Goal: Find specific page/section: Find specific page/section

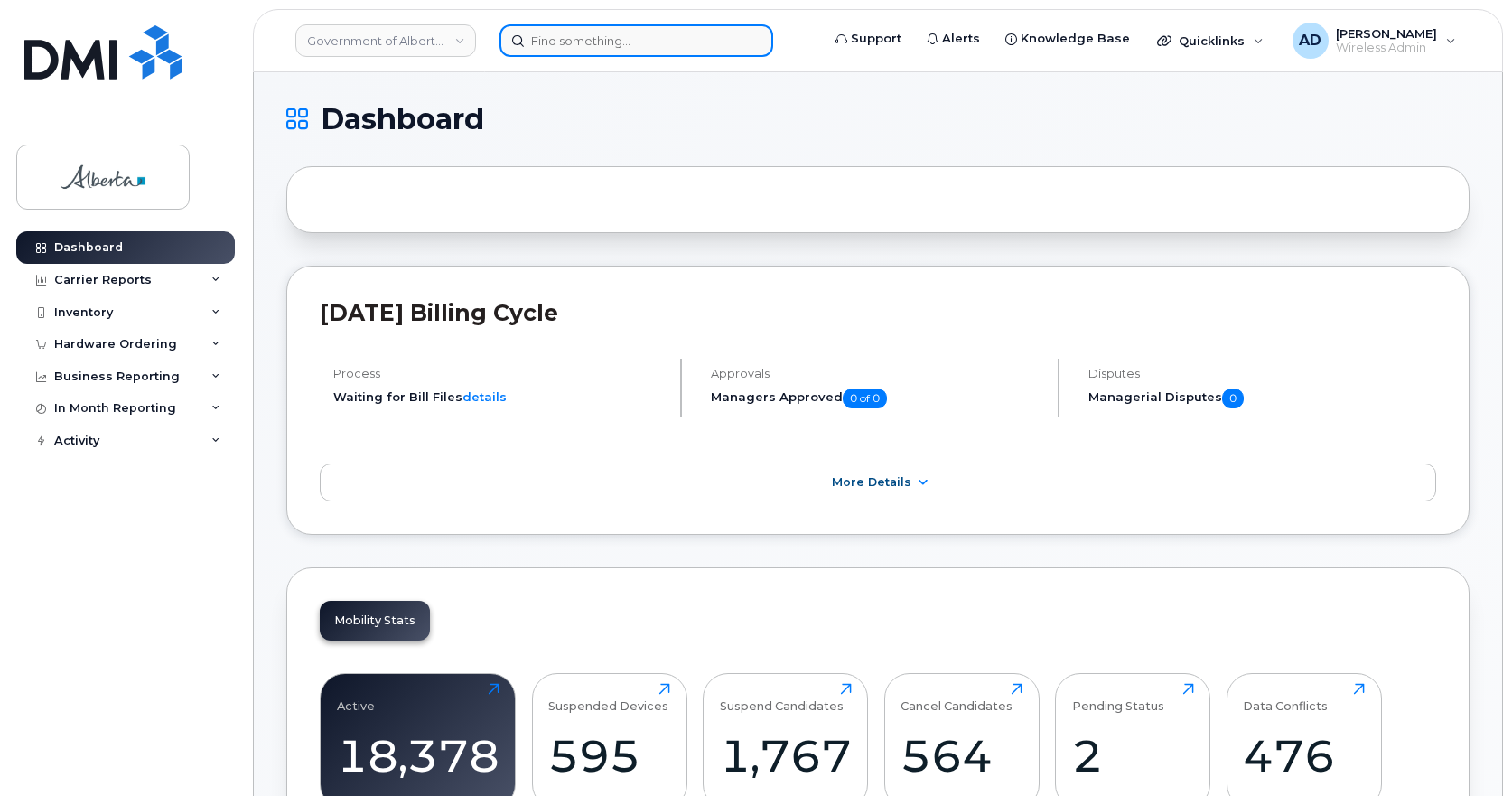
click at [573, 39] on input at bounding box center [636, 41] width 274 height 33
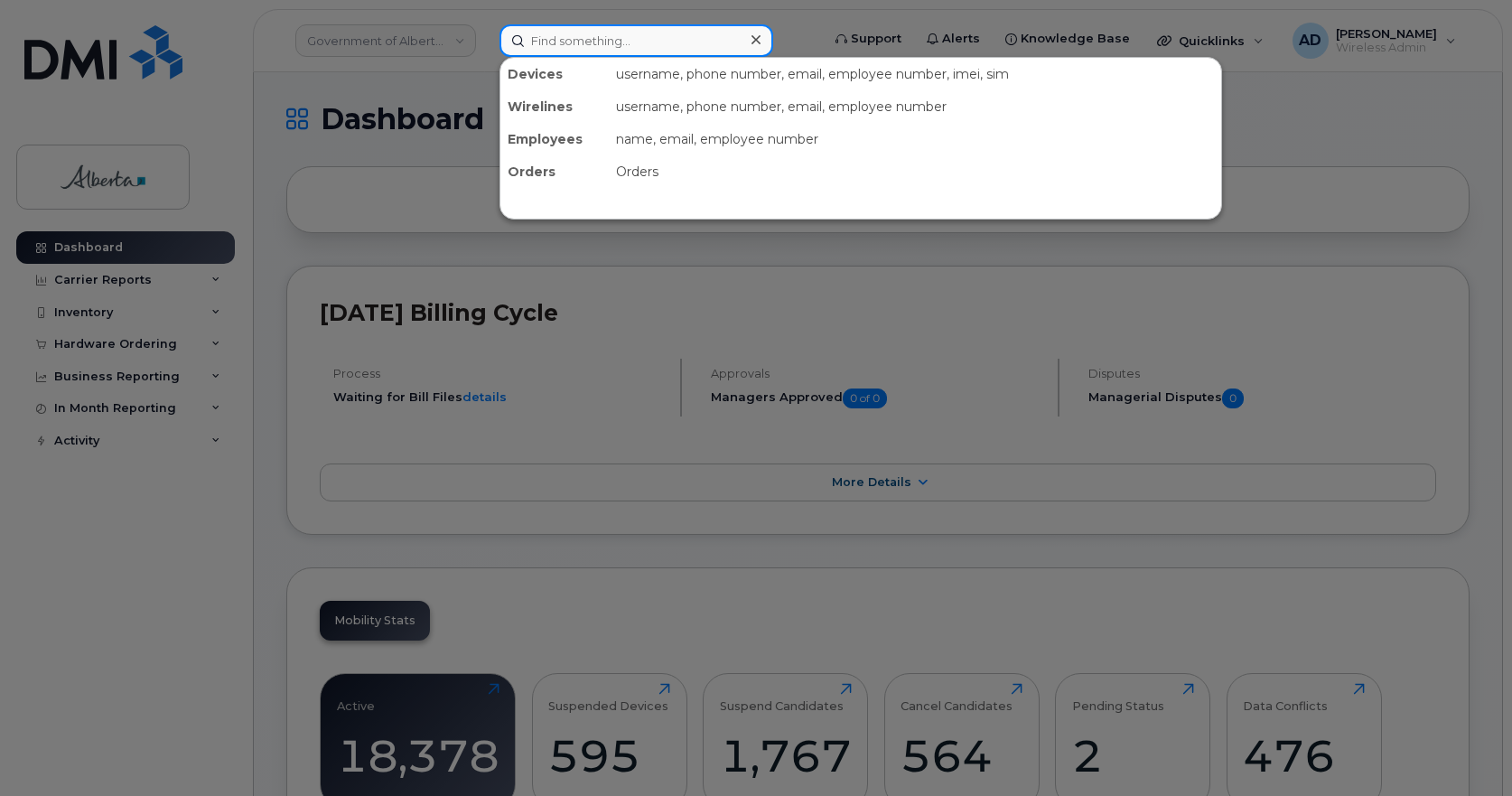
paste input "[PHONE_NUMBER]"
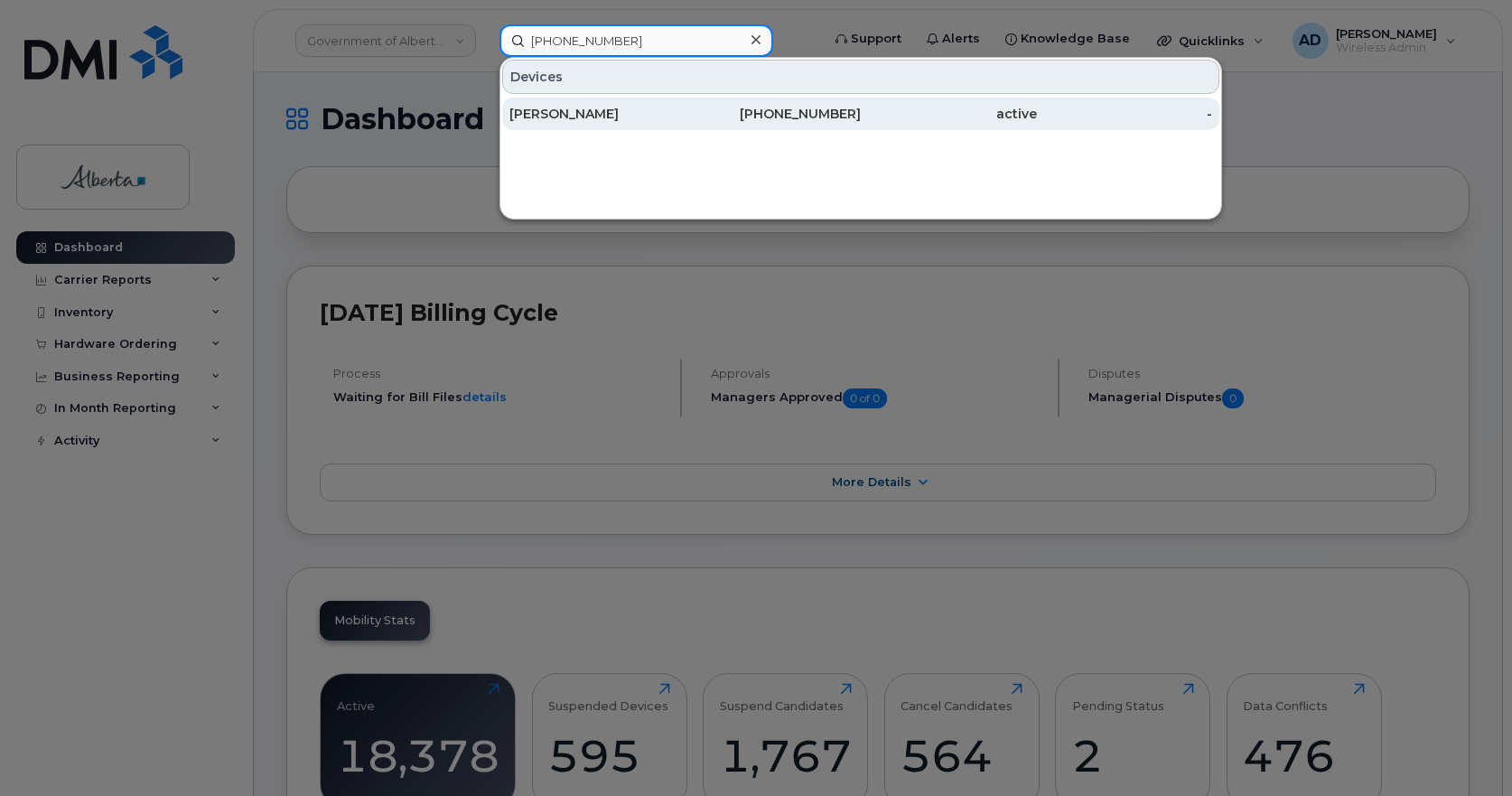
type input "[PHONE_NUMBER]"
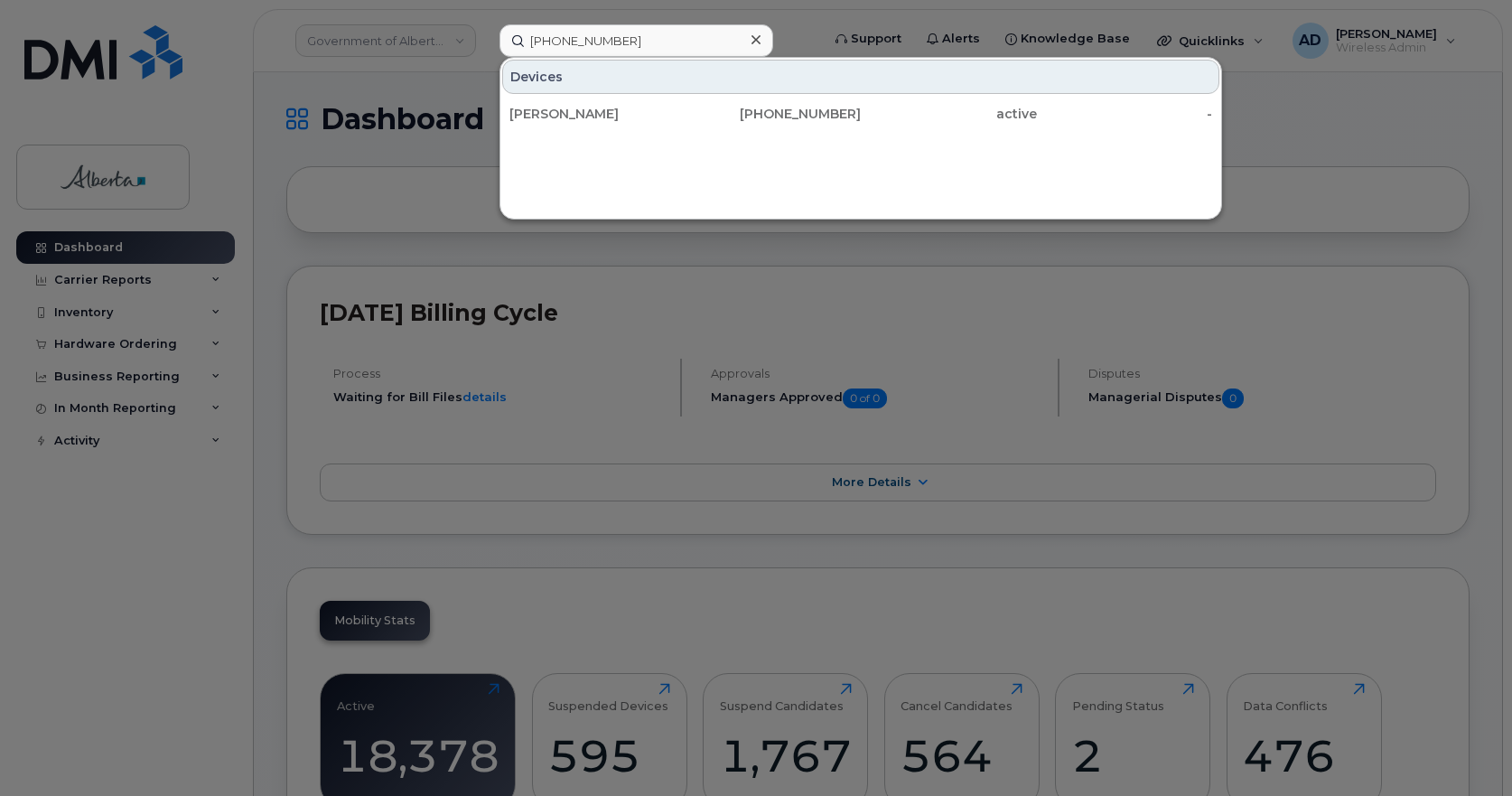
drag, startPoint x: 552, startPoint y: 112, endPoint x: 595, endPoint y: 210, distance: 107.0
click at [552, 112] on div "[PERSON_NAME]" at bounding box center [597, 114] width 176 height 18
